Goal: Task Accomplishment & Management: Manage account settings

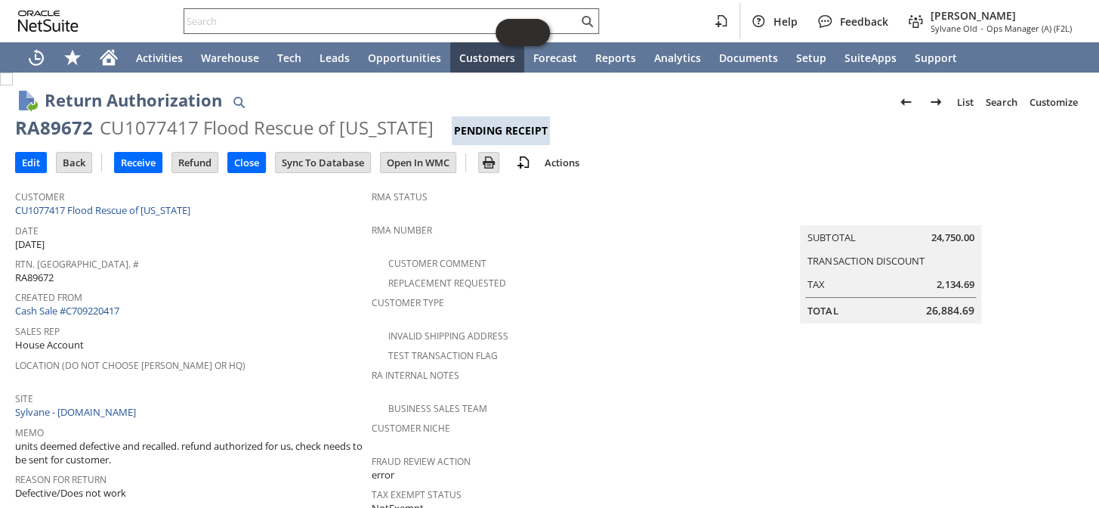
click at [340, 23] on input "text" at bounding box center [380, 21] width 393 height 18
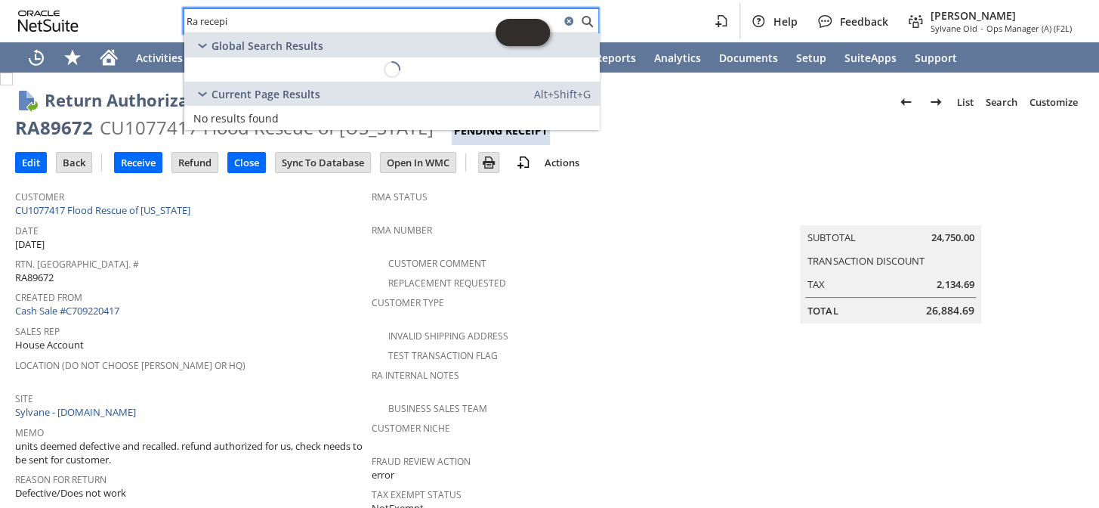
type input "Ra recepit"
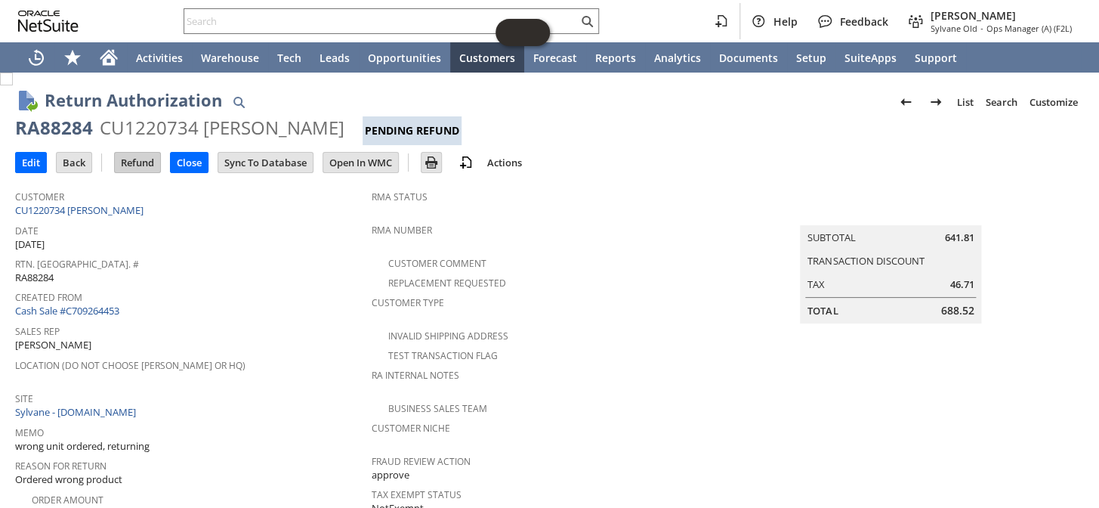
click at [128, 165] on input "Refund" at bounding box center [137, 163] width 45 height 20
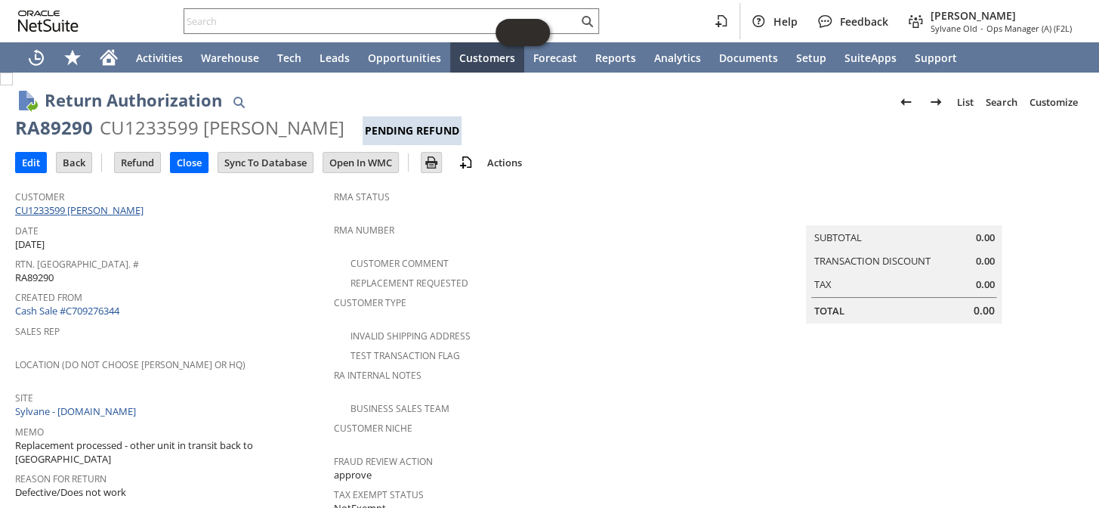
click at [85, 214] on link "CU1233599 Elena M Penny" at bounding box center [81, 210] width 132 height 14
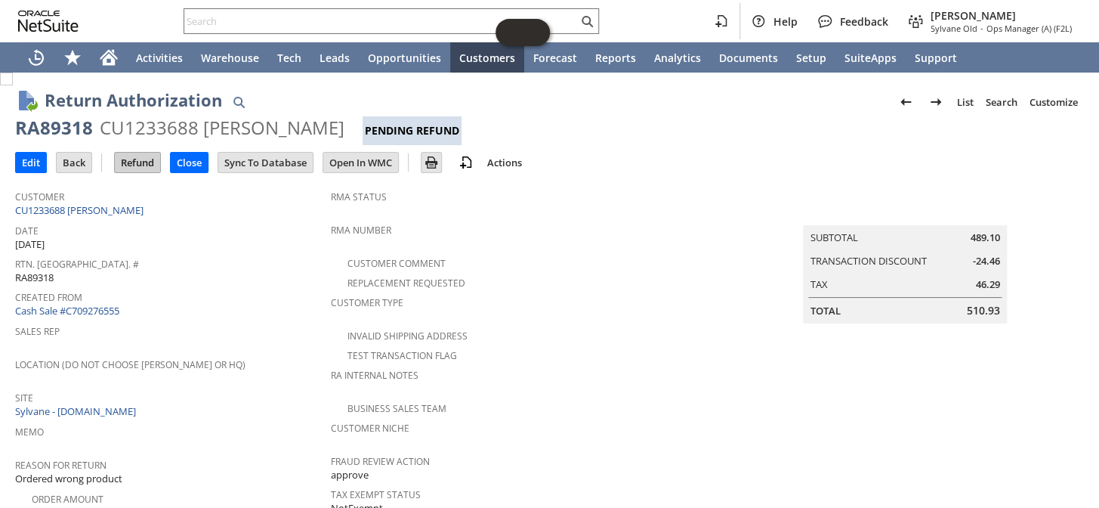
click at [146, 153] on input "Refund" at bounding box center [137, 163] width 45 height 20
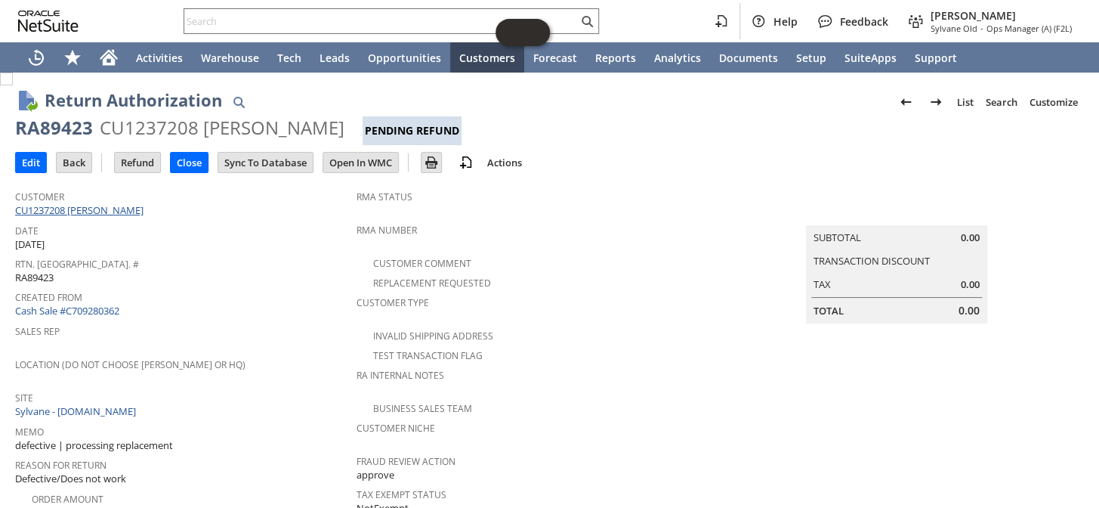
click at [80, 211] on link "CU1237208 [PERSON_NAME]" at bounding box center [81, 210] width 132 height 14
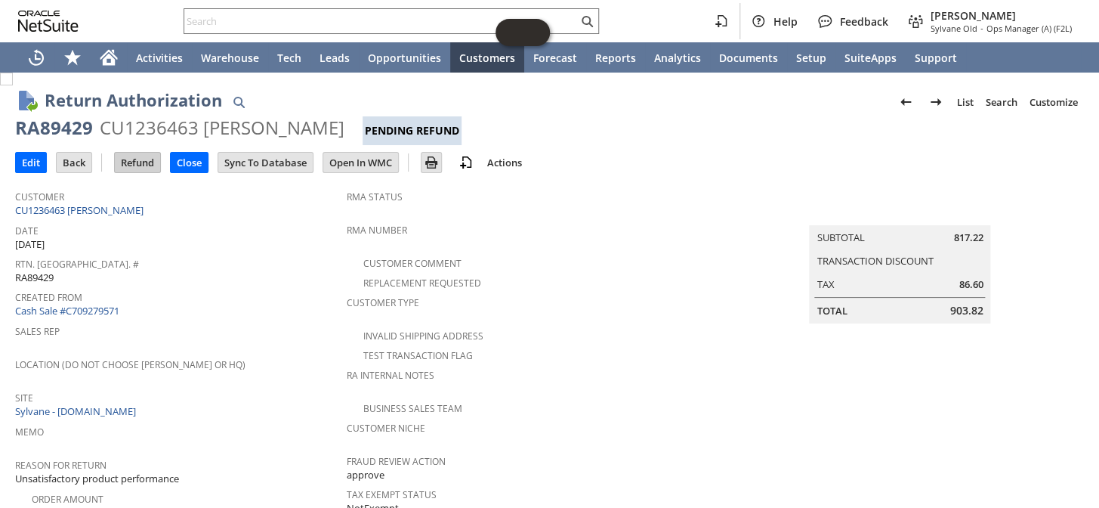
click at [140, 159] on input "Refund" at bounding box center [137, 163] width 45 height 20
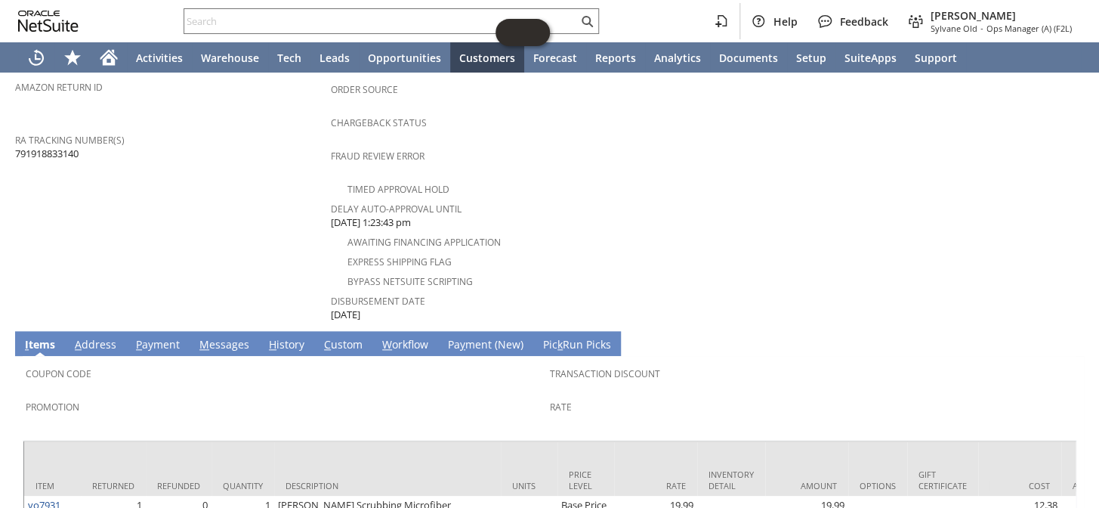
scroll to position [684, 0]
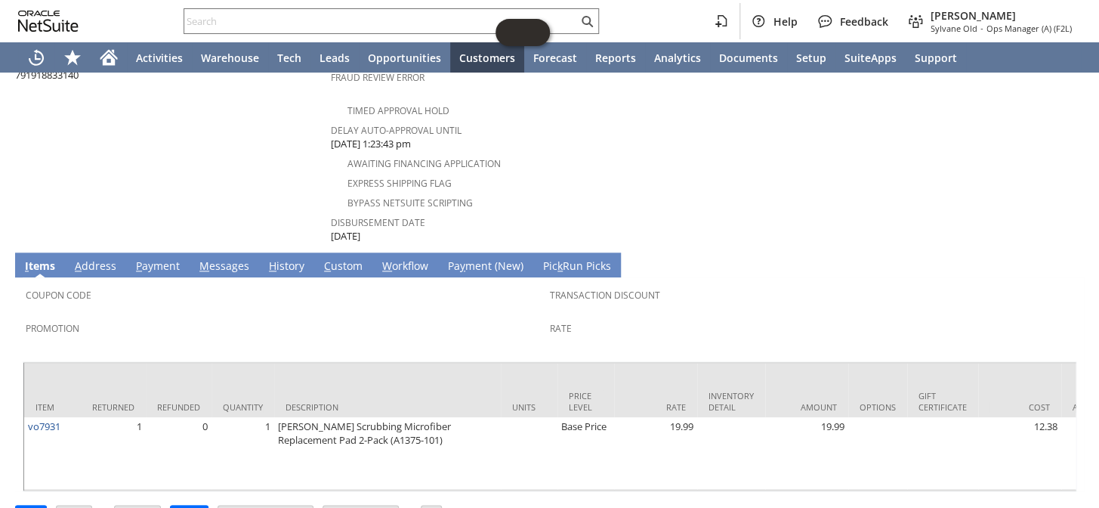
click at [163, 258] on link "P ayment" at bounding box center [157, 266] width 51 height 17
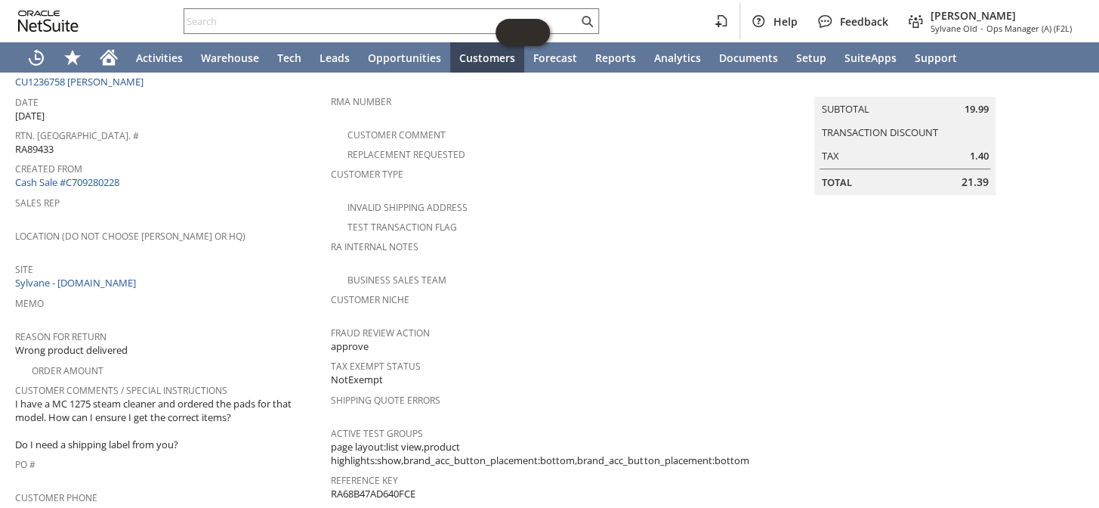
scroll to position [22, 0]
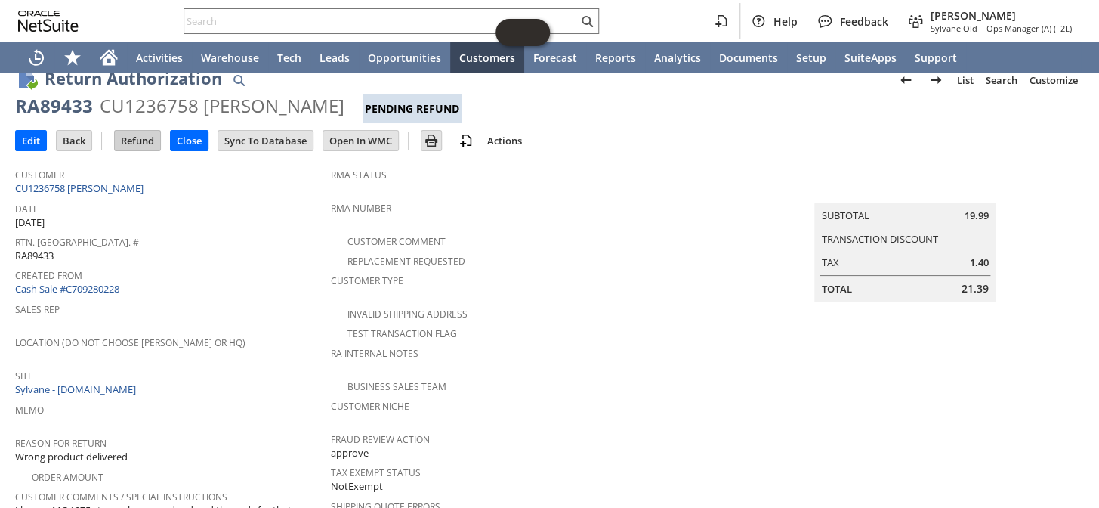
click at [147, 134] on input "Refund" at bounding box center [137, 141] width 45 height 20
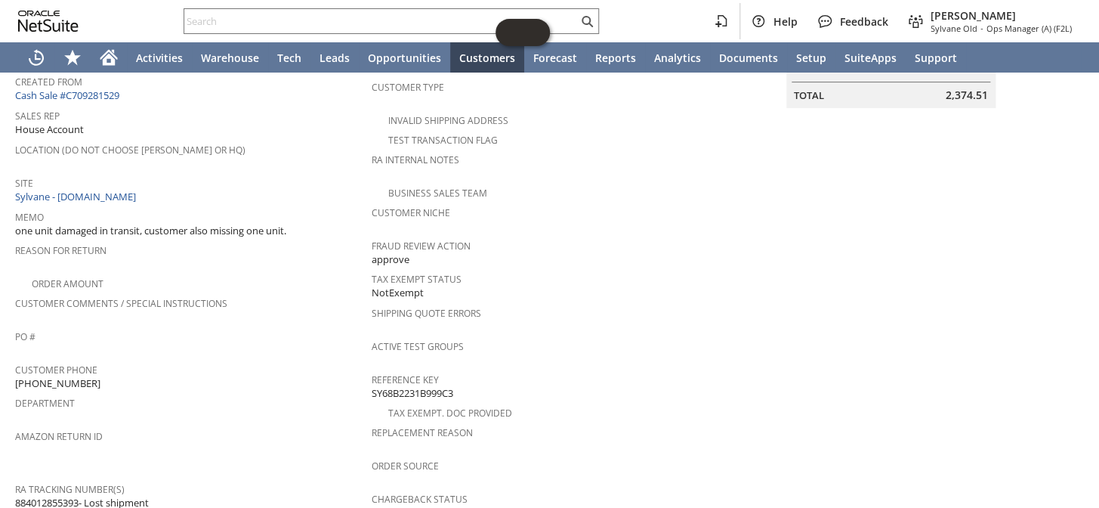
scroll to position [203, 0]
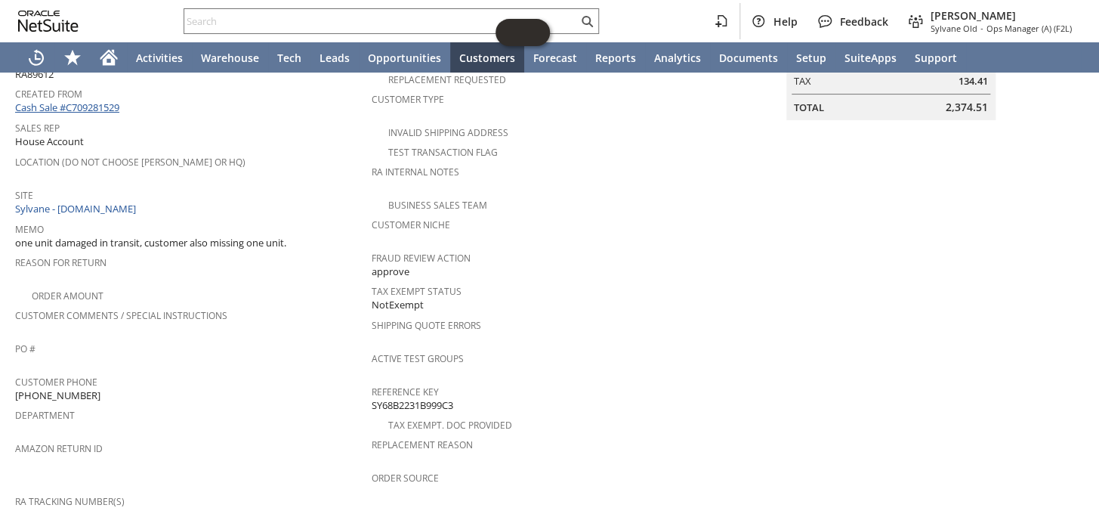
click at [108, 103] on link "Cash Sale #C709281529" at bounding box center [67, 107] width 104 height 14
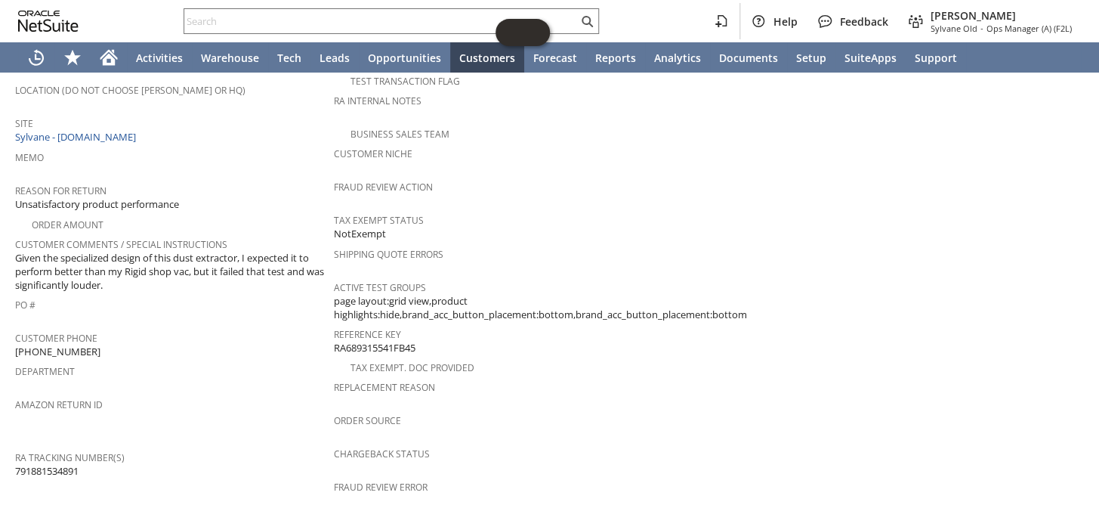
scroll to position [618, 0]
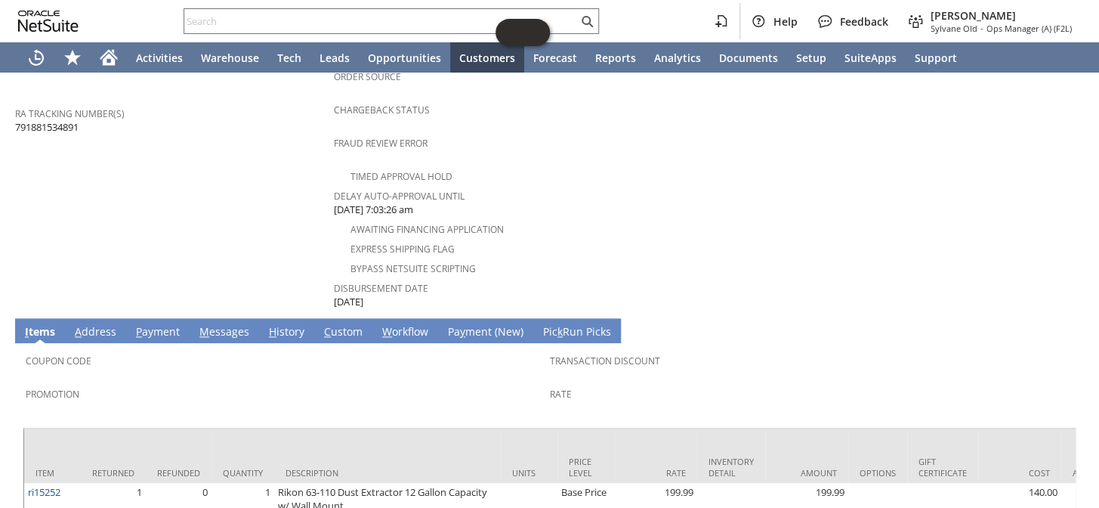
click at [157, 324] on link "P ayment" at bounding box center [157, 332] width 51 height 17
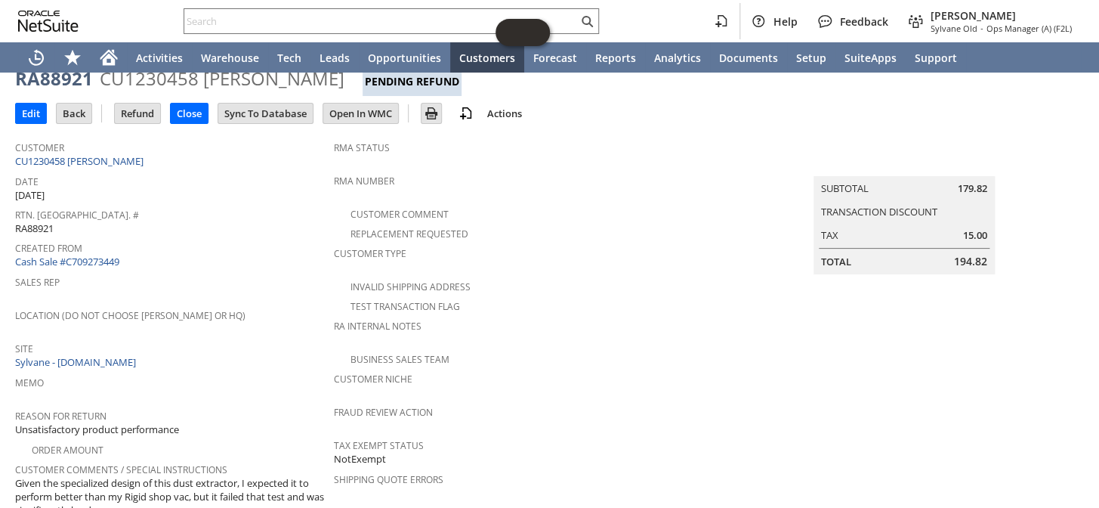
scroll to position [0, 0]
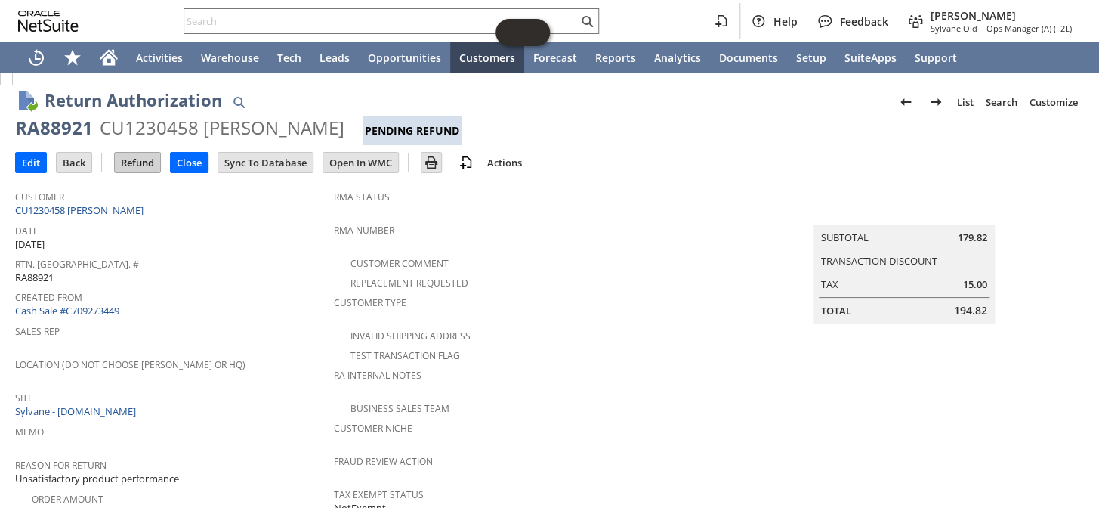
click at [131, 169] on input "Refund" at bounding box center [137, 163] width 45 height 20
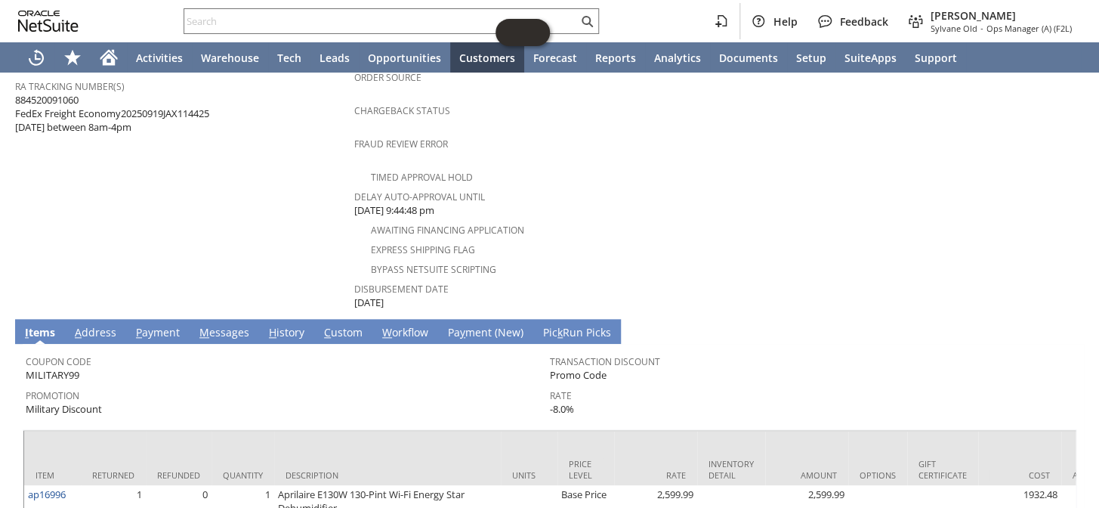
scroll to position [753, 0]
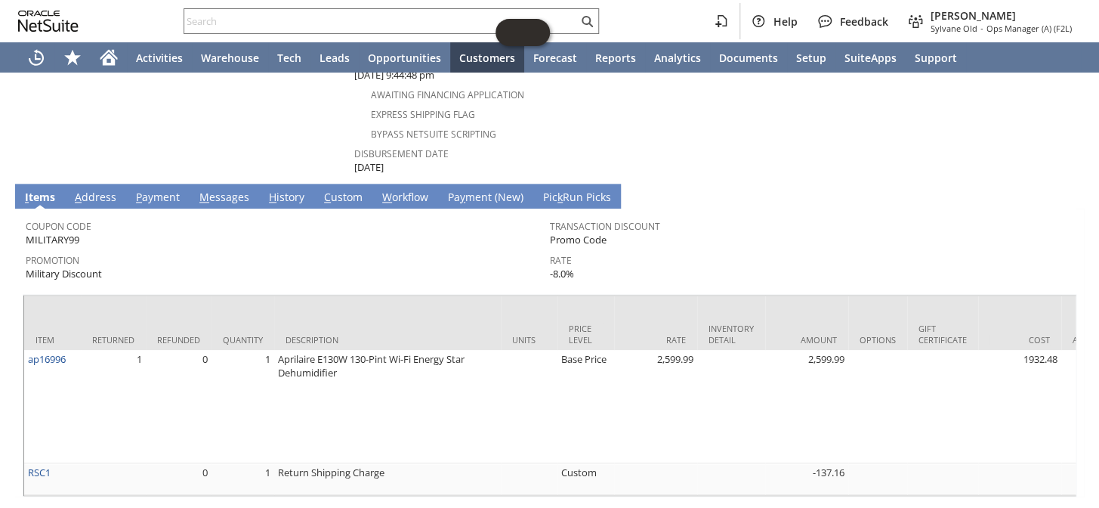
click at [148, 190] on link "P ayment" at bounding box center [157, 198] width 51 height 17
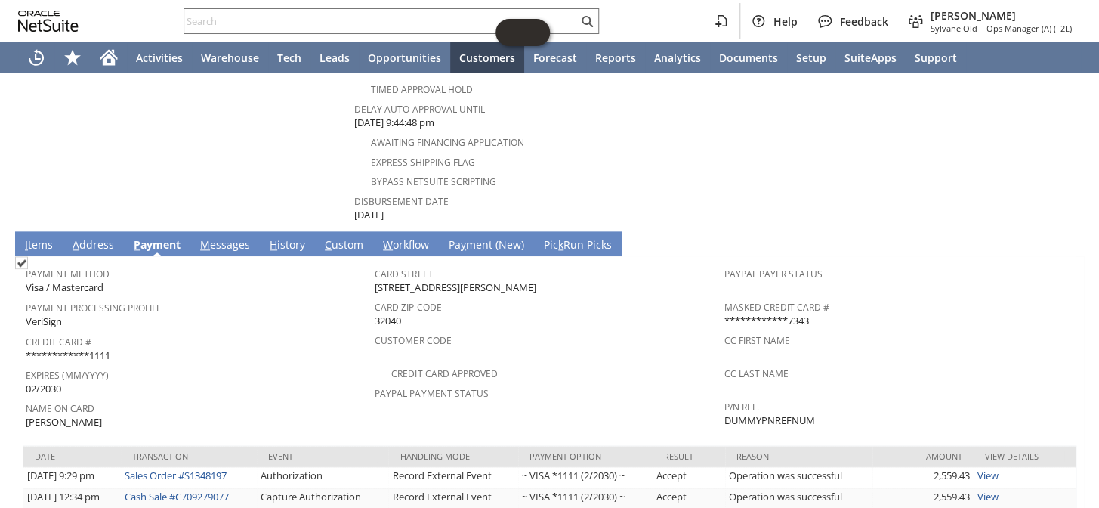
scroll to position [708, 0]
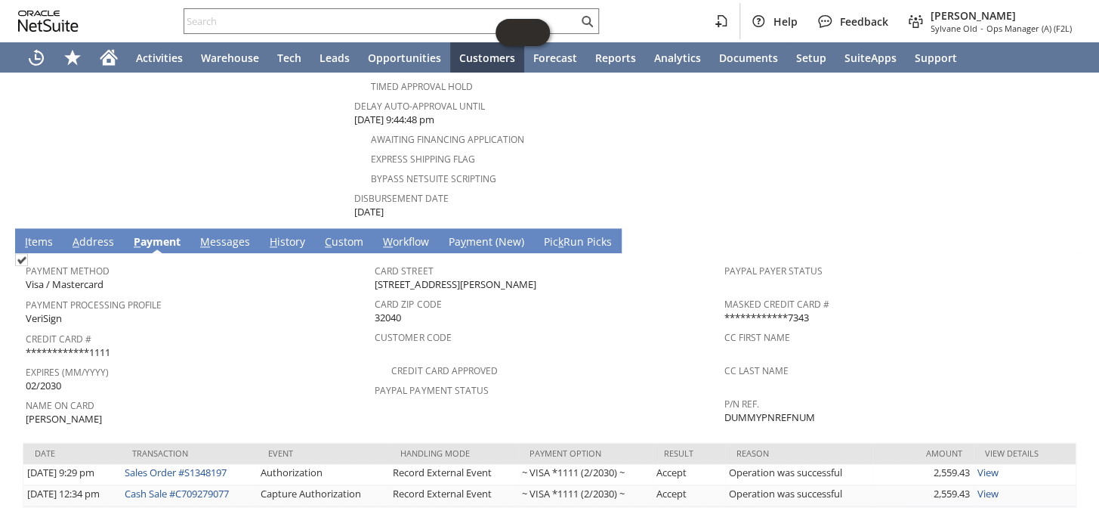
click at [39, 234] on link "I tems" at bounding box center [38, 242] width 35 height 17
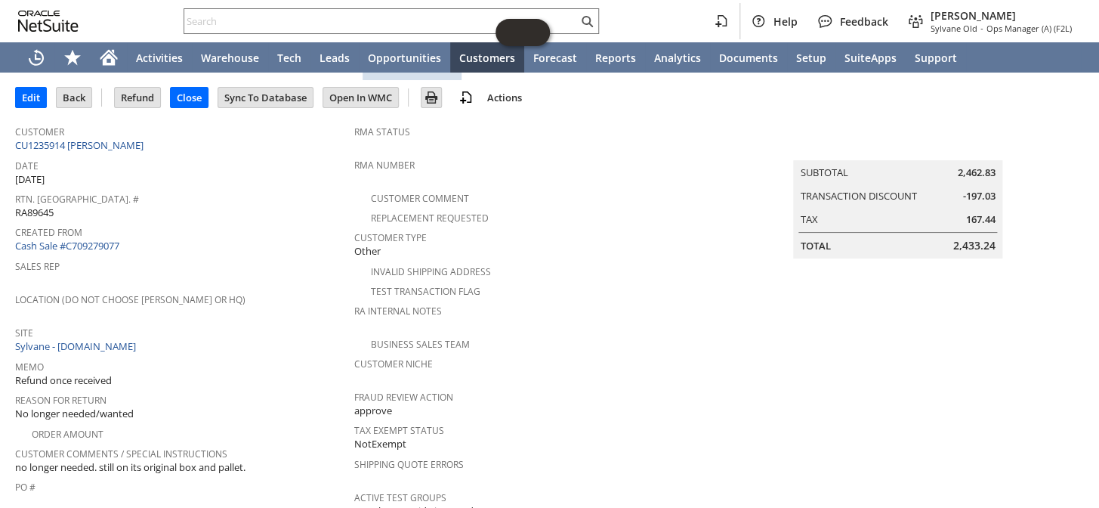
scroll to position [0, 0]
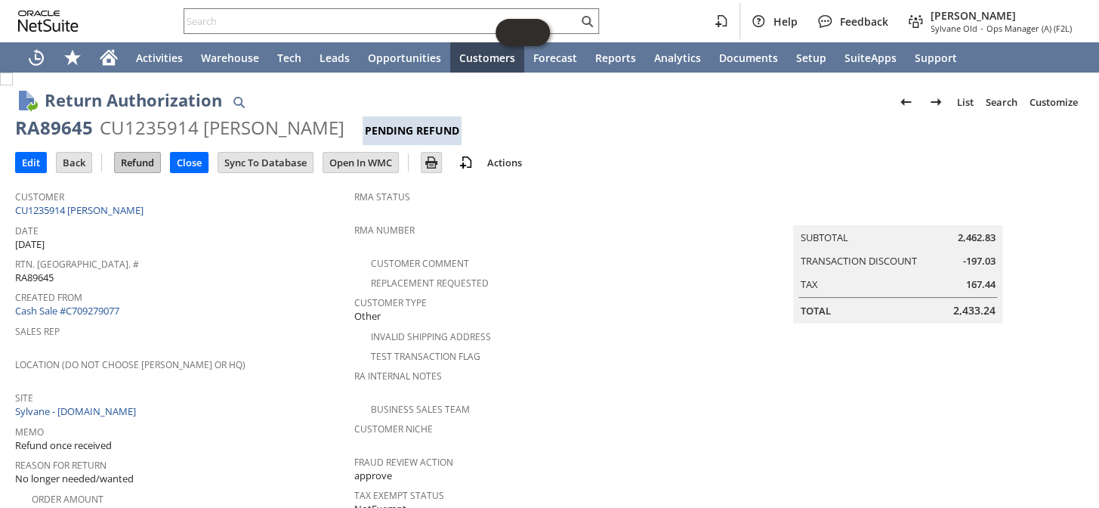
click at [134, 153] on input "Refund" at bounding box center [137, 163] width 45 height 20
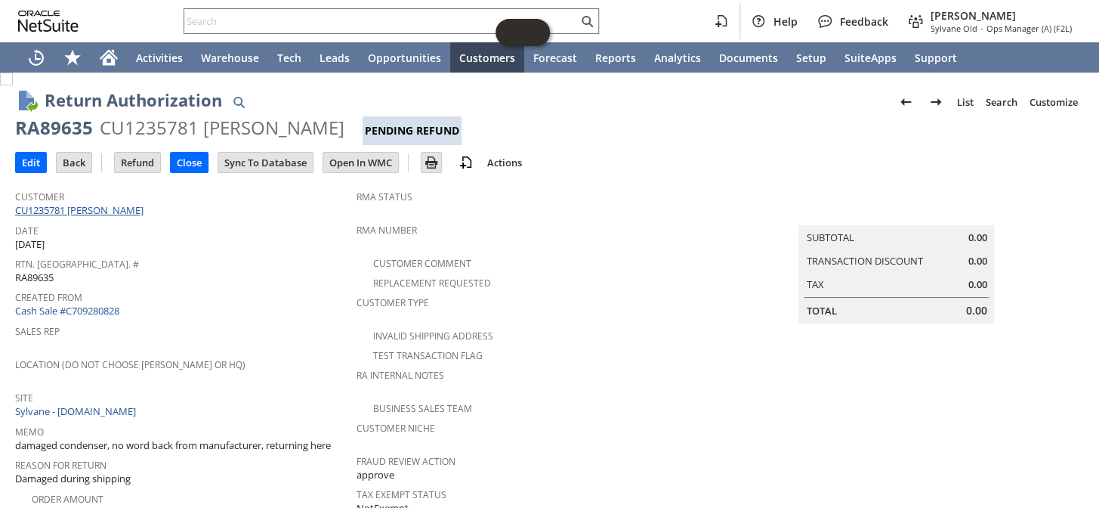
click at [88, 207] on link "CU1235781 Deborah Stoker" at bounding box center [81, 210] width 132 height 14
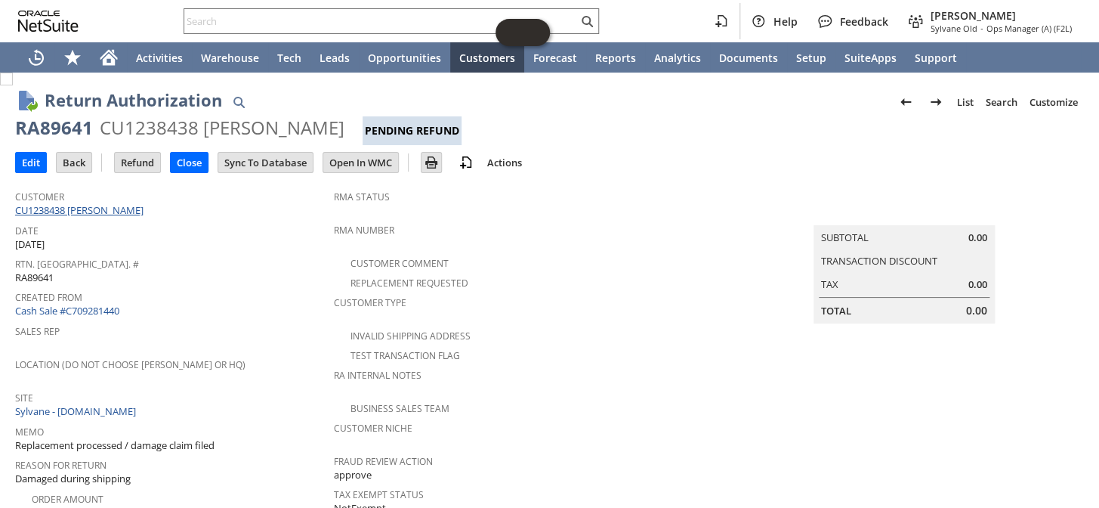
click at [82, 208] on link "CU1238438 Marco Aguilar" at bounding box center [81, 210] width 132 height 14
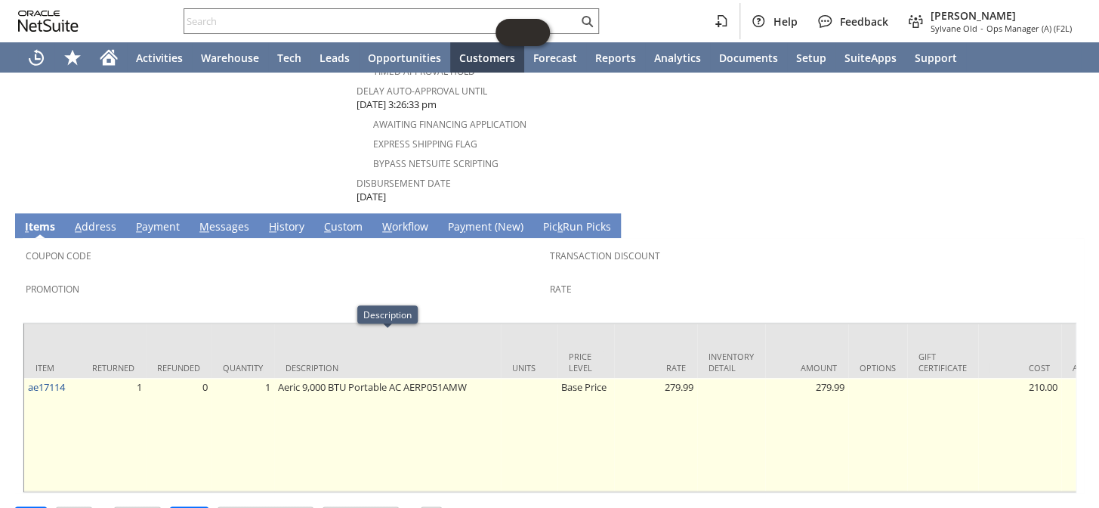
scroll to position [517, 0]
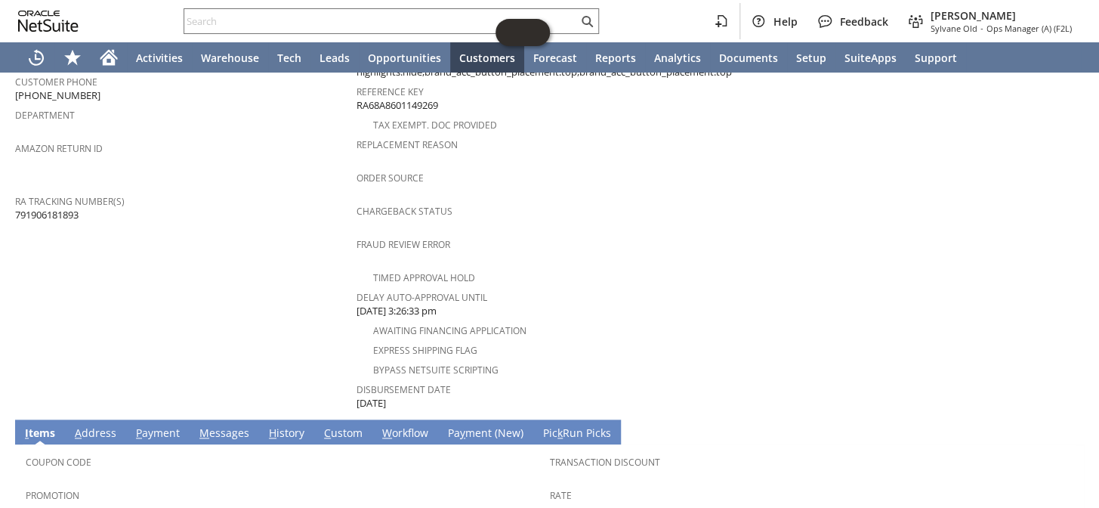
click at [156, 425] on link "P ayment" at bounding box center [157, 433] width 51 height 17
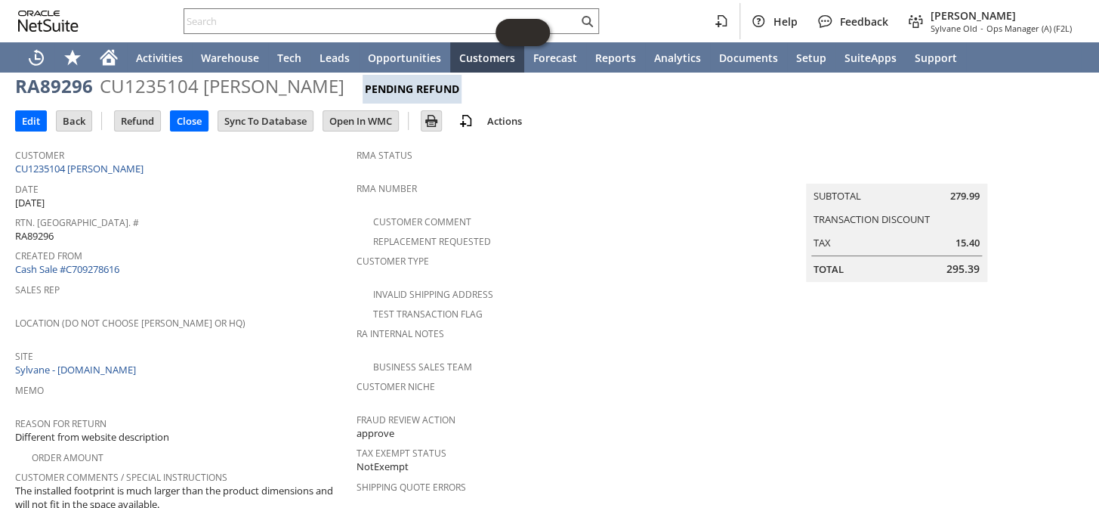
scroll to position [0, 0]
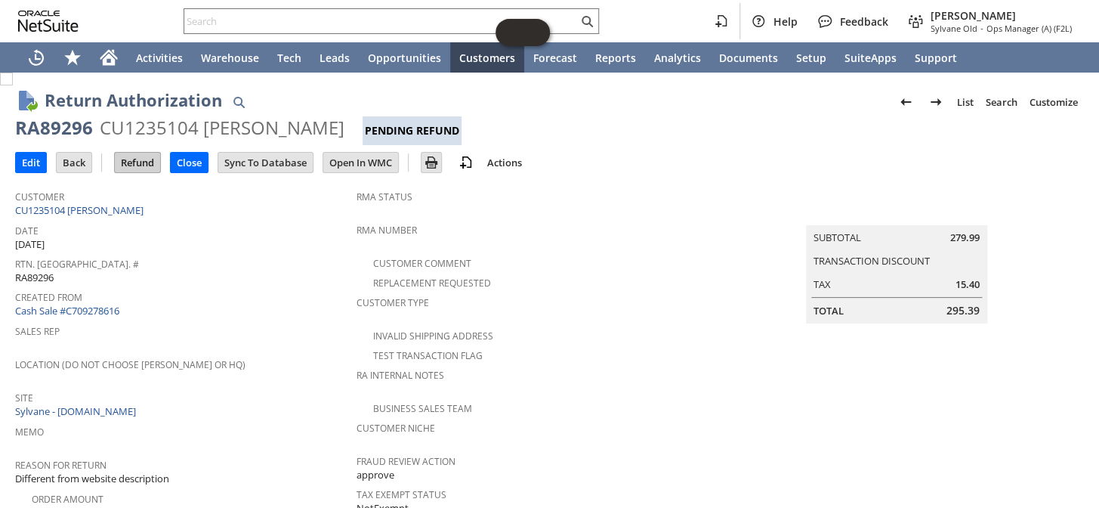
click at [145, 153] on input "Refund" at bounding box center [137, 163] width 45 height 20
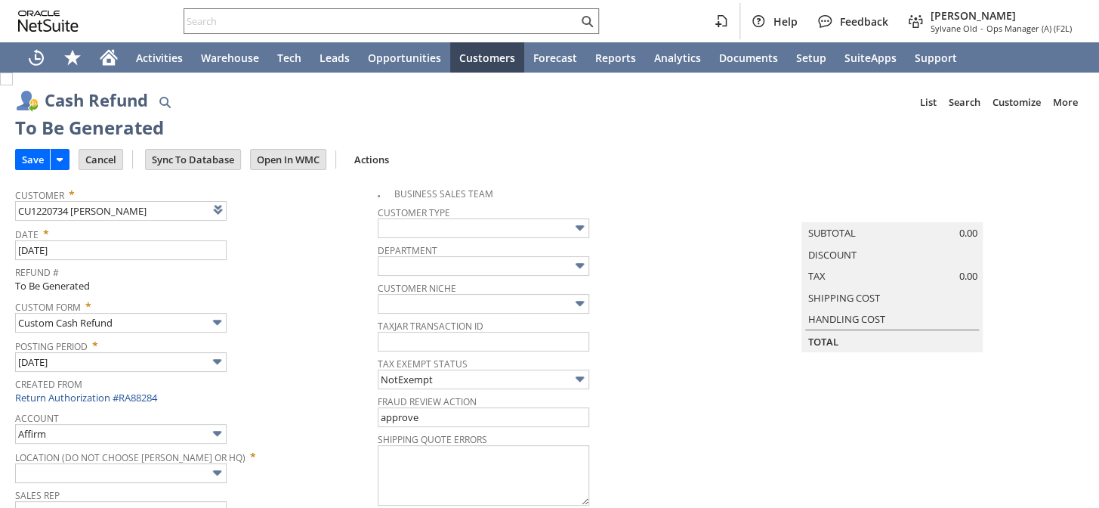
type input "Regions - Merchant 0414"
type input "Headquarters : Head... : Pending Testing"
type input "Add"
type input "Copy Previous"
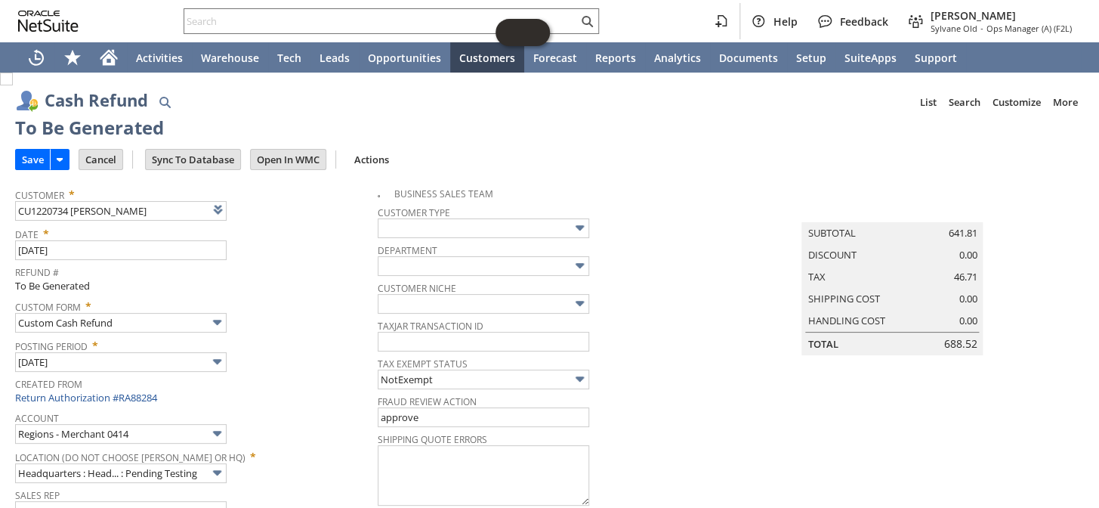
drag, startPoint x: 22, startPoint y: 159, endPoint x: 600, endPoint y: 0, distance: 599.1
click at [22, 159] on input "Save" at bounding box center [33, 160] width 34 height 20
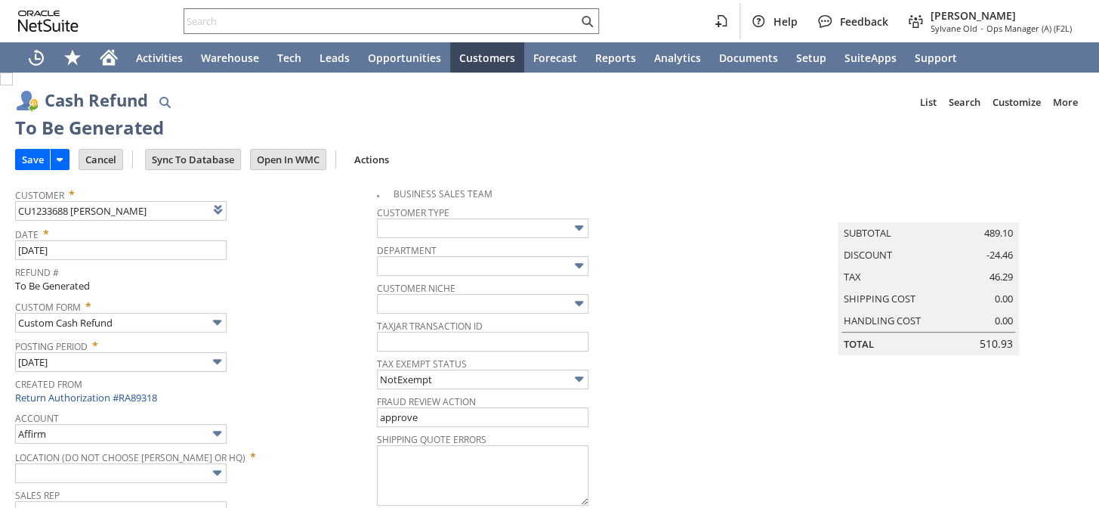
type input "Regions - Merchant 0414"
type input "Headquarters : Head... : Pending Testing"
click at [30, 159] on input "Save" at bounding box center [33, 160] width 34 height 20
type input "Regions - Merchant 0414"
type input "Headquarters : Head... : Pending Testing"
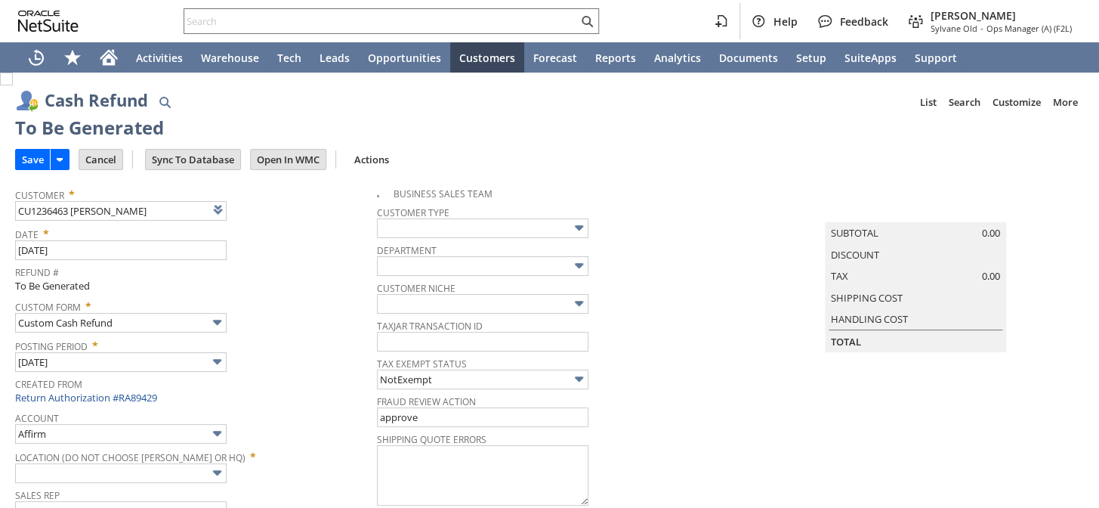
type input "Add"
type input "Copy Previous"
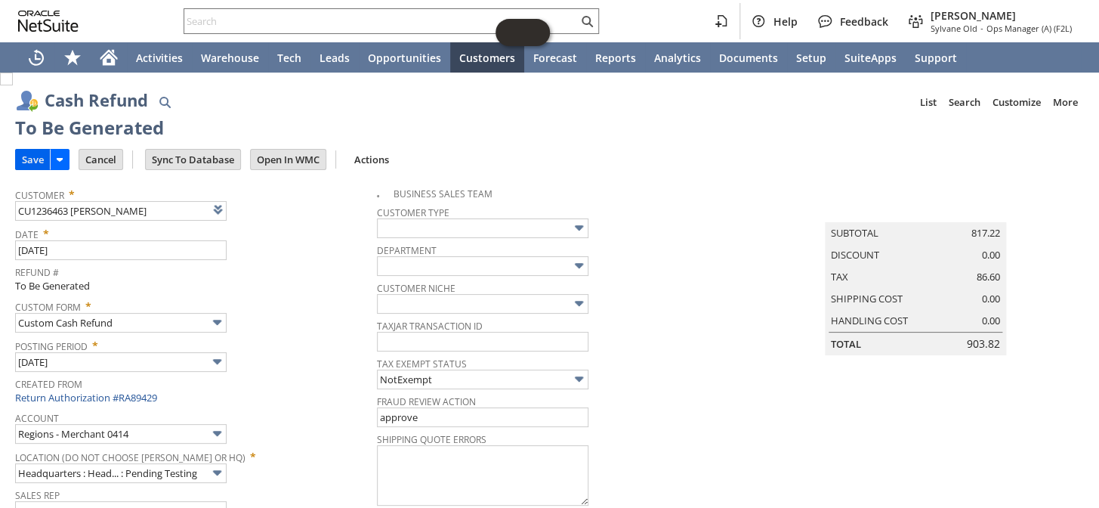
click at [29, 159] on input "Save" at bounding box center [33, 160] width 34 height 20
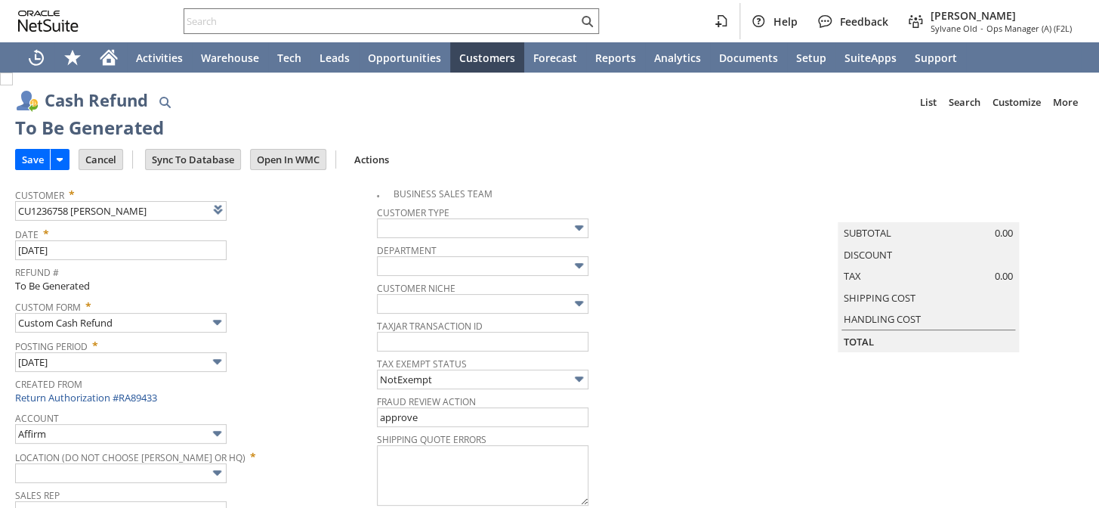
type input "Regions - Merchant 0414"
type input "Headquarters : Head... : Pending Testing"
type input "Add"
type input "Copy Previous"
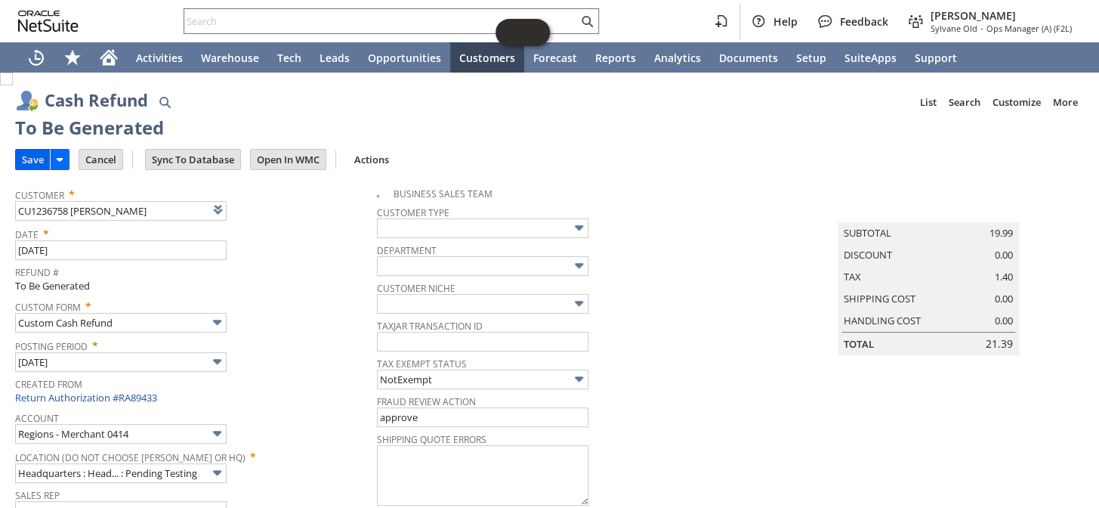
click at [26, 161] on input "Save" at bounding box center [33, 160] width 34 height 20
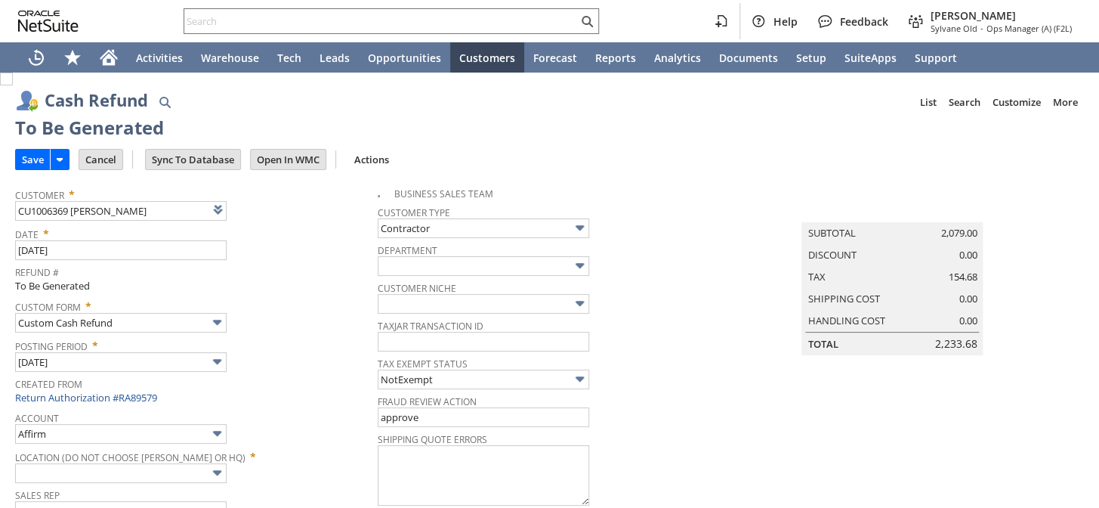
type input "Regions - Merchant 0414"
type input "Headquarters : Head... : Pending Testing"
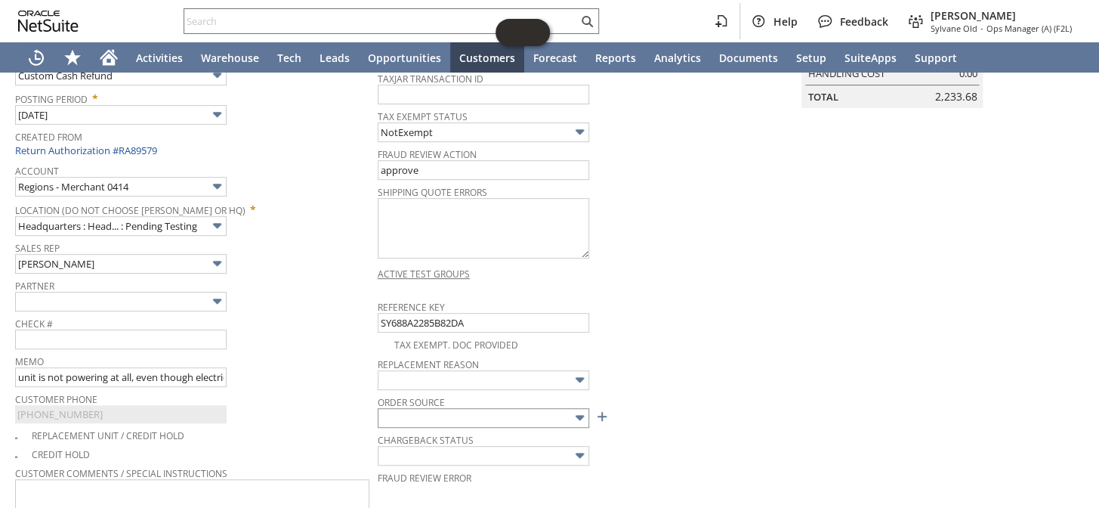
scroll to position [41, 0]
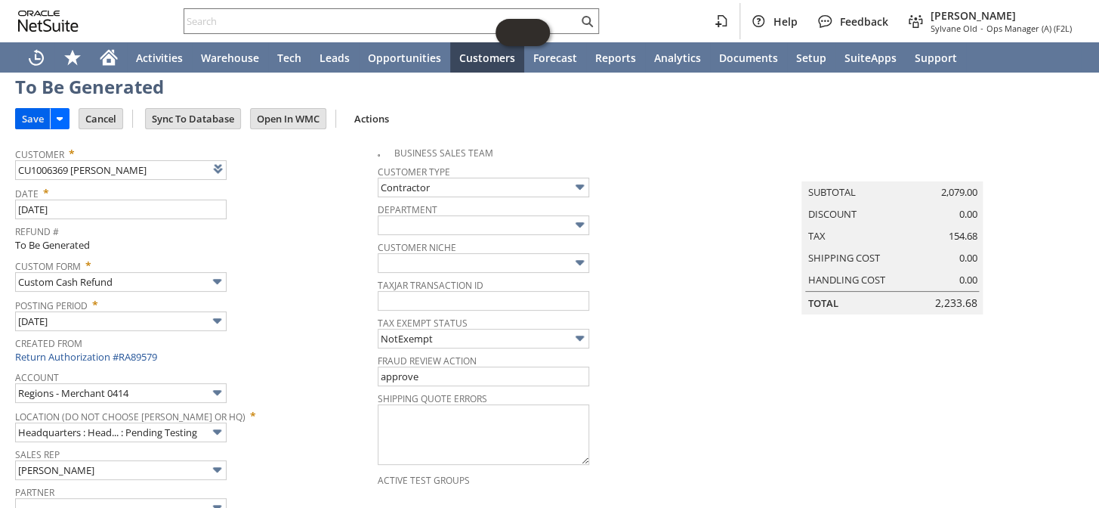
click at [29, 118] on input "Save" at bounding box center [33, 119] width 34 height 20
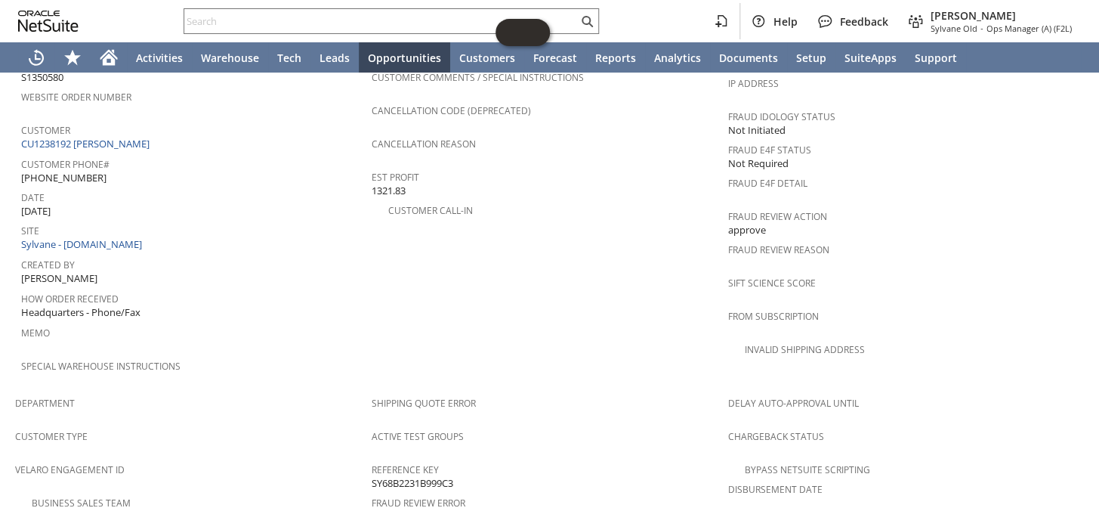
scroll to position [609, 0]
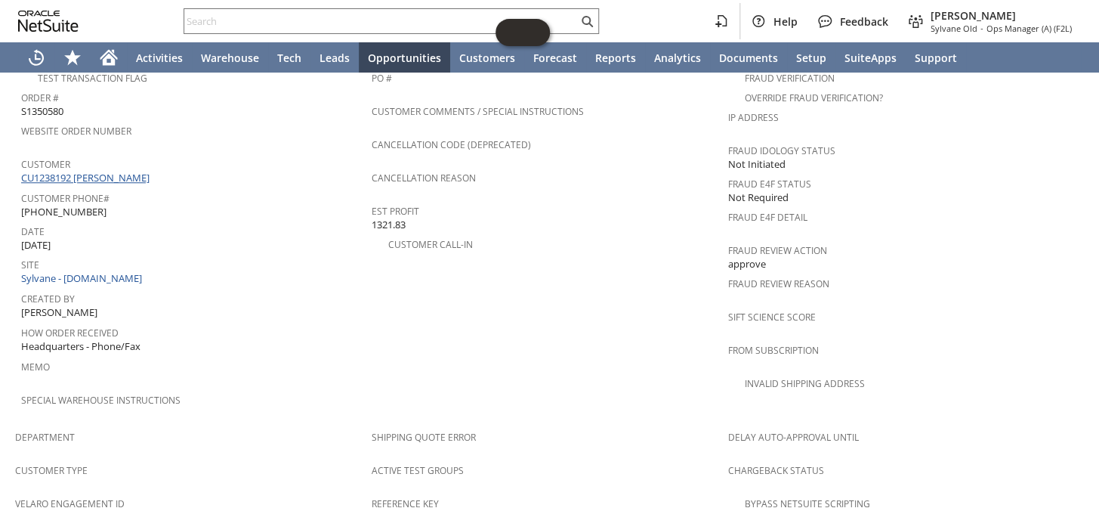
click at [116, 171] on link "CU1238192 [PERSON_NAME]" at bounding box center [87, 178] width 132 height 14
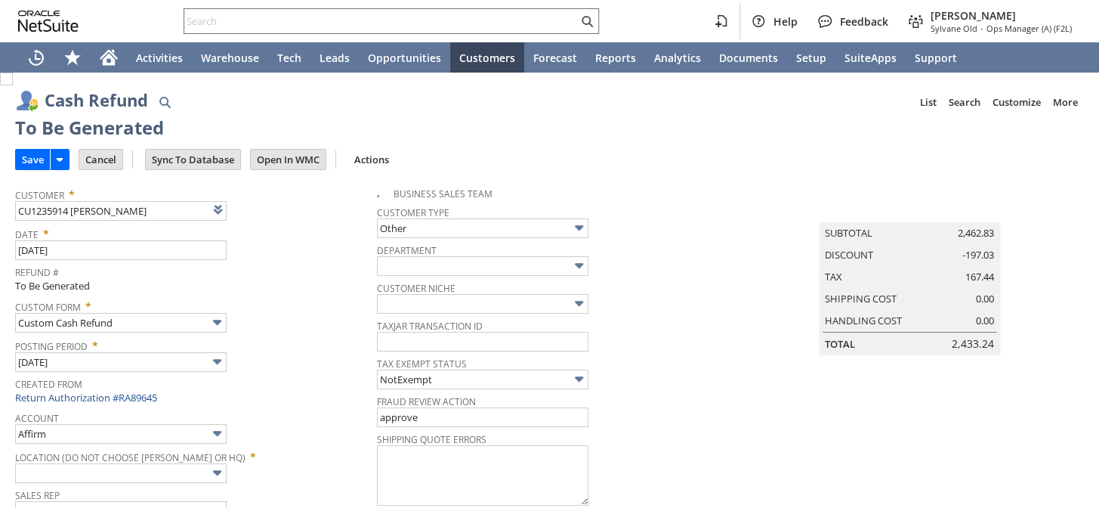
type input "Regions - Merchant 0414"
type input "Headquarters : Head... : Pending Testing"
type input "MILITARY99"
type input "Military Discount"
type input "-8.0%"
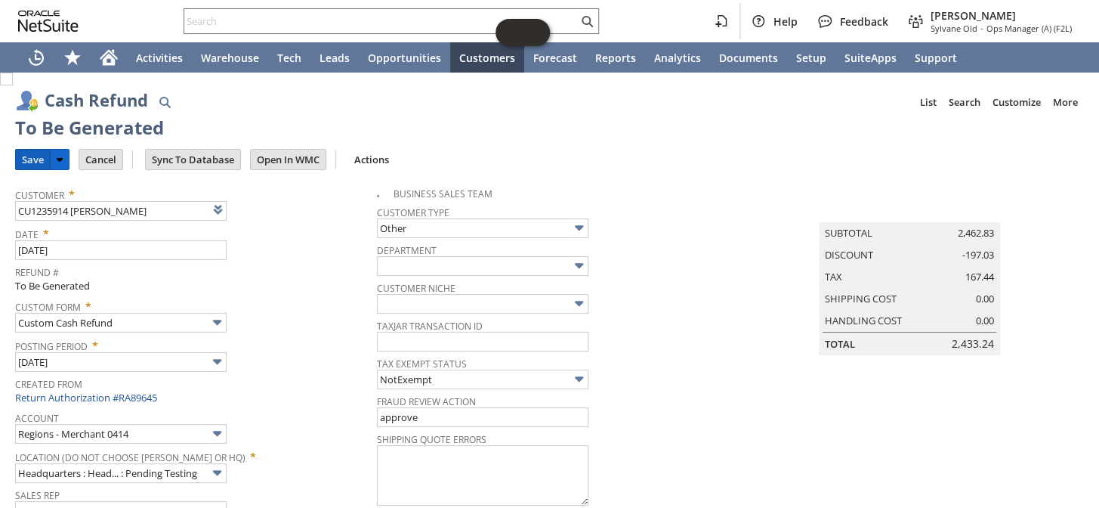
click at [24, 159] on input "Save" at bounding box center [33, 160] width 34 height 20
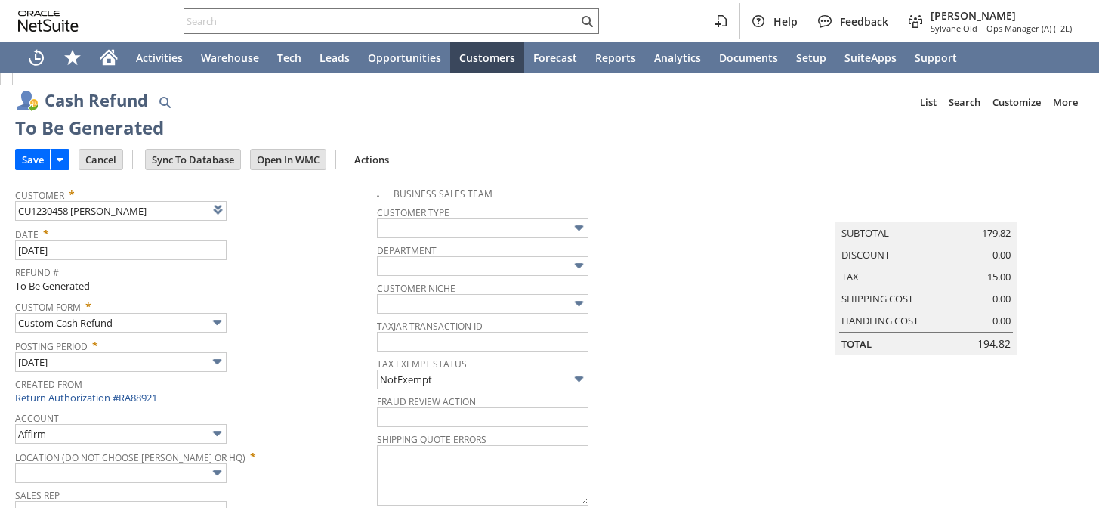
type input "Undeposited Funds"
type input "Headquarters : Head... : Pending Testing"
click at [28, 156] on input "Save" at bounding box center [33, 160] width 34 height 20
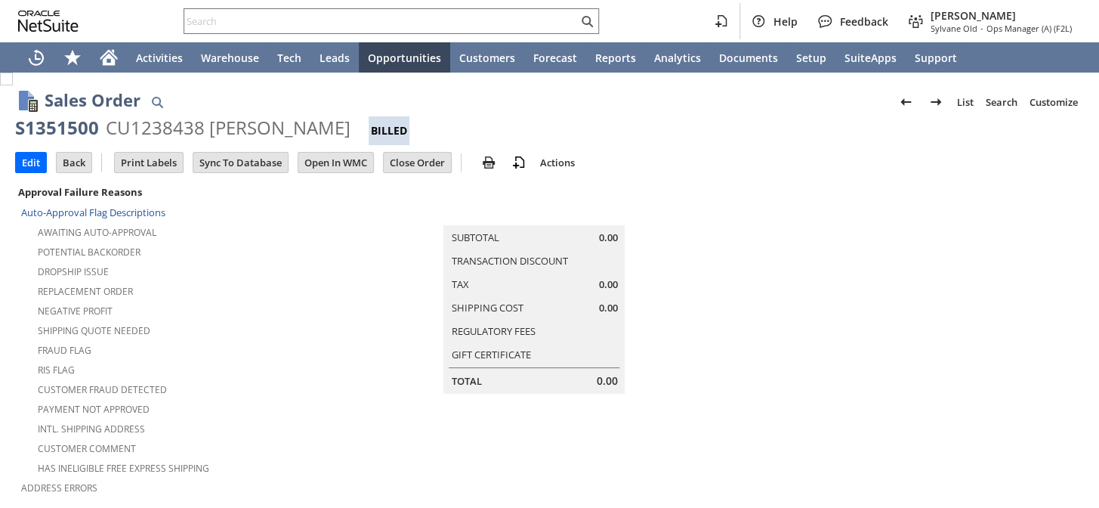
scroll to position [687, 0]
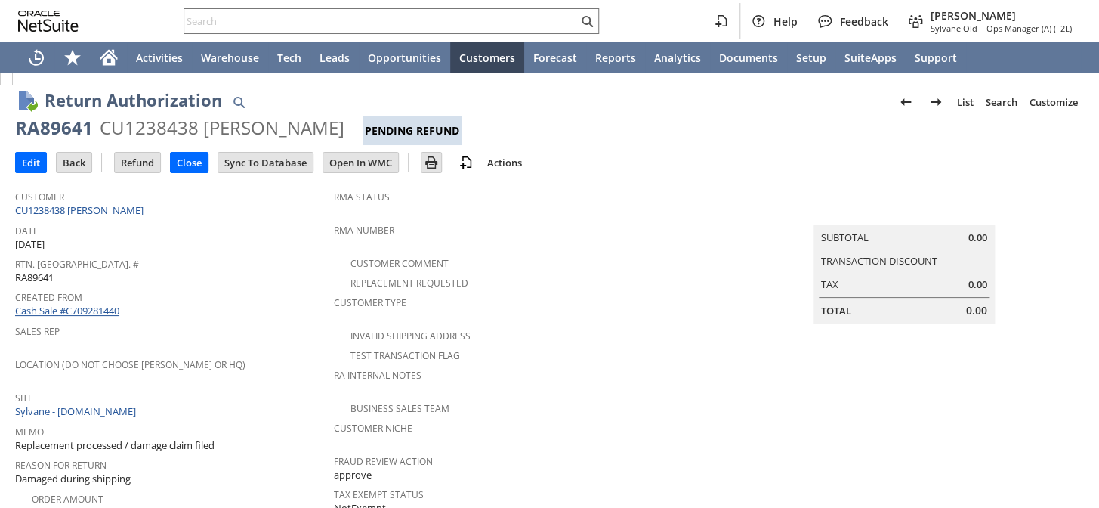
click at [106, 304] on link "Cash Sale #C709281440" at bounding box center [67, 311] width 104 height 14
click at [185, 161] on input "Close" at bounding box center [189, 163] width 37 height 20
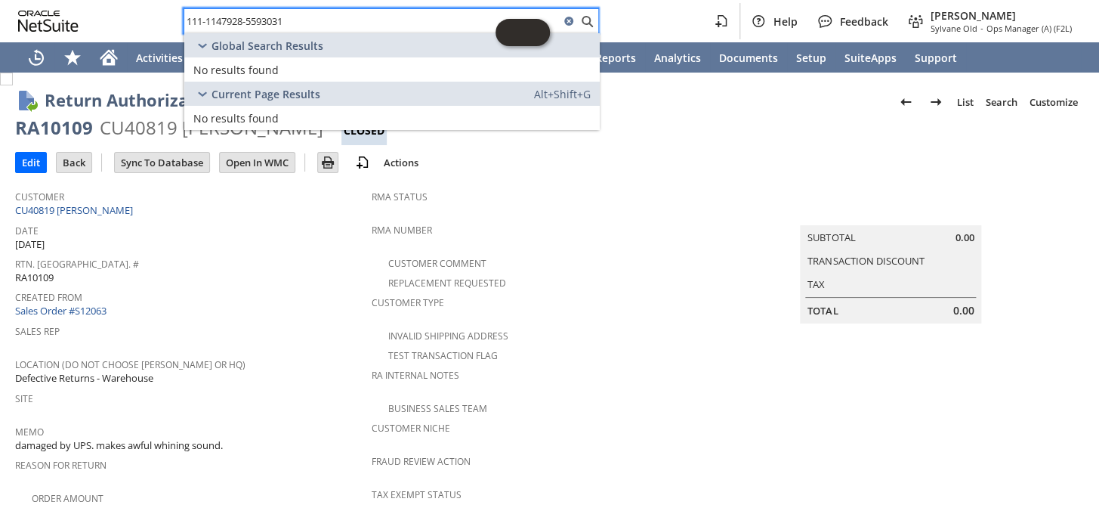
type input "111-1147928-5593031"
click at [768, 149] on div "Edit Back New Print Email Show Activity" at bounding box center [549, 163] width 1069 height 37
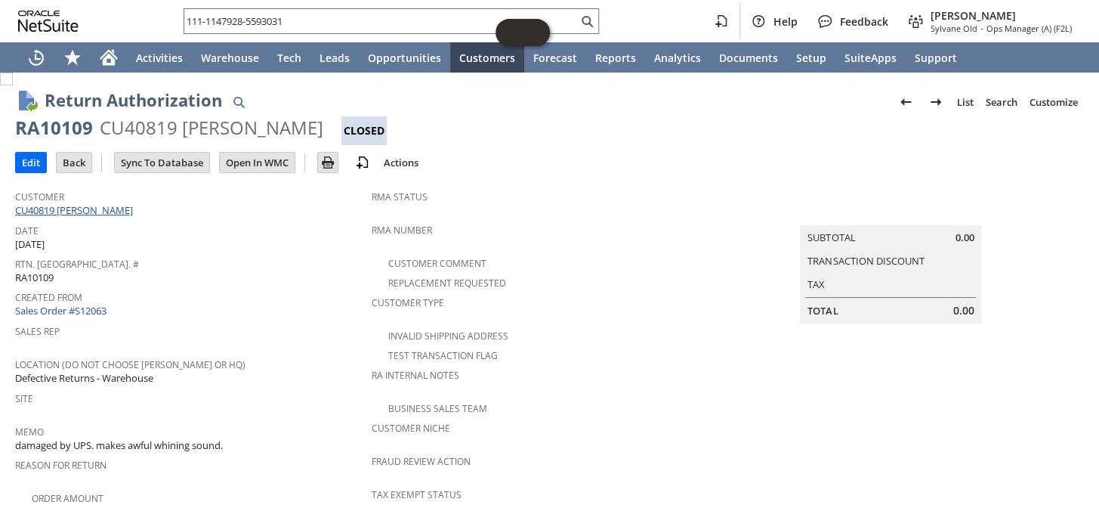
click at [81, 211] on link "CU40819 [PERSON_NAME]" at bounding box center [76, 210] width 122 height 14
